Goal: Information Seeking & Learning: Learn about a topic

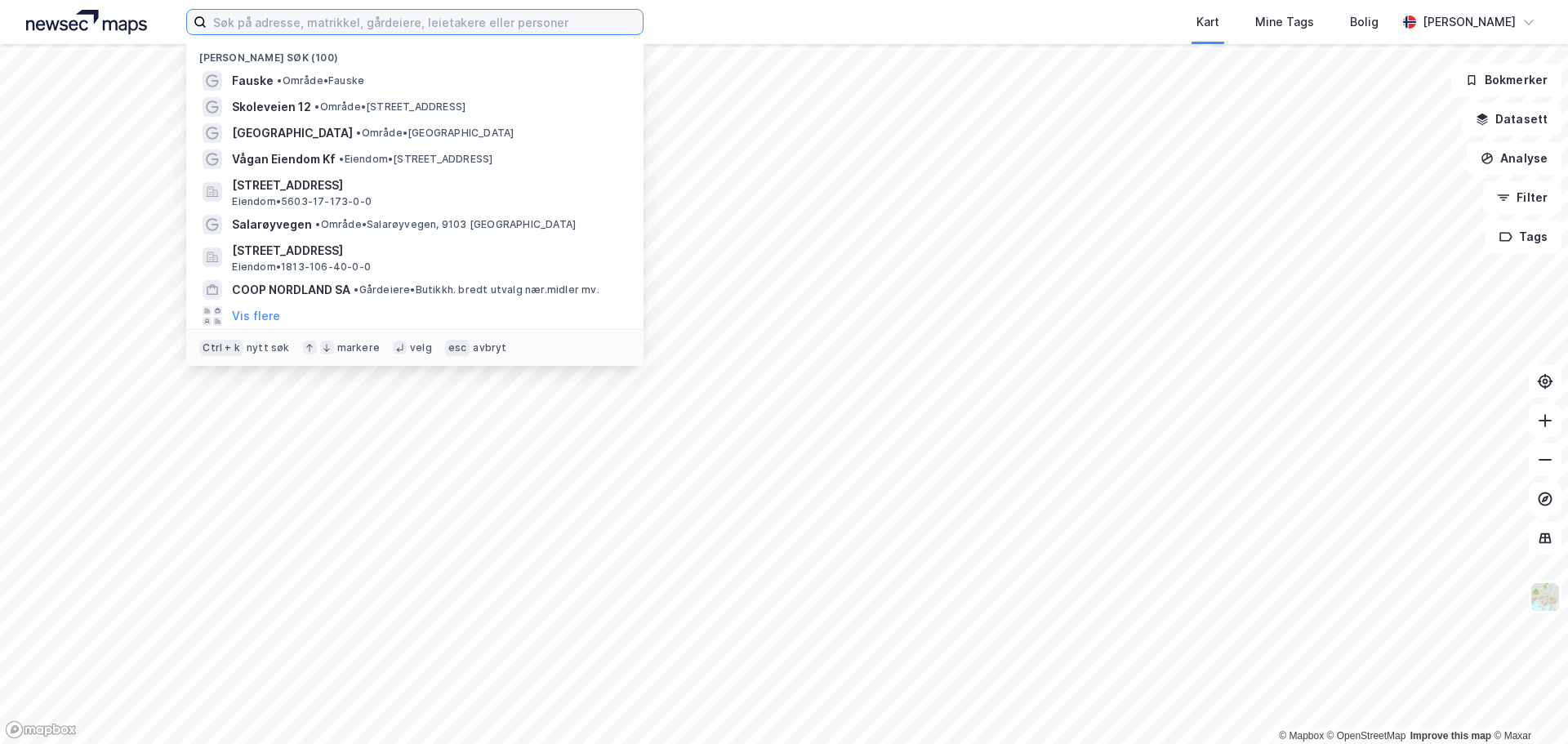
click at [582, 18] on input at bounding box center [424, 22] width 436 height 25
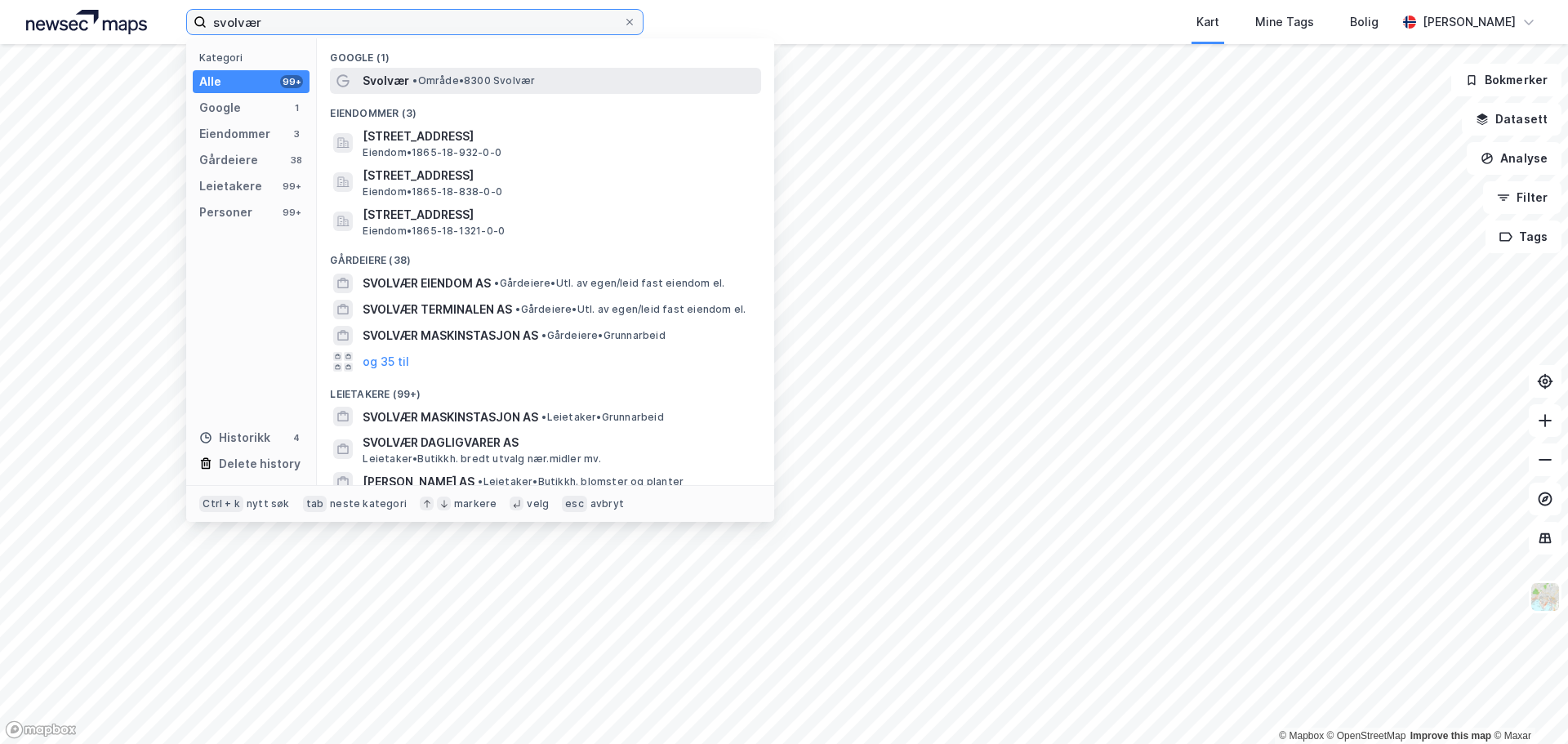
type input "svolvær"
click at [385, 80] on span "Svolvær" at bounding box center [386, 81] width 46 height 19
